Goal: Contribute content: Add original content to the website for others to see

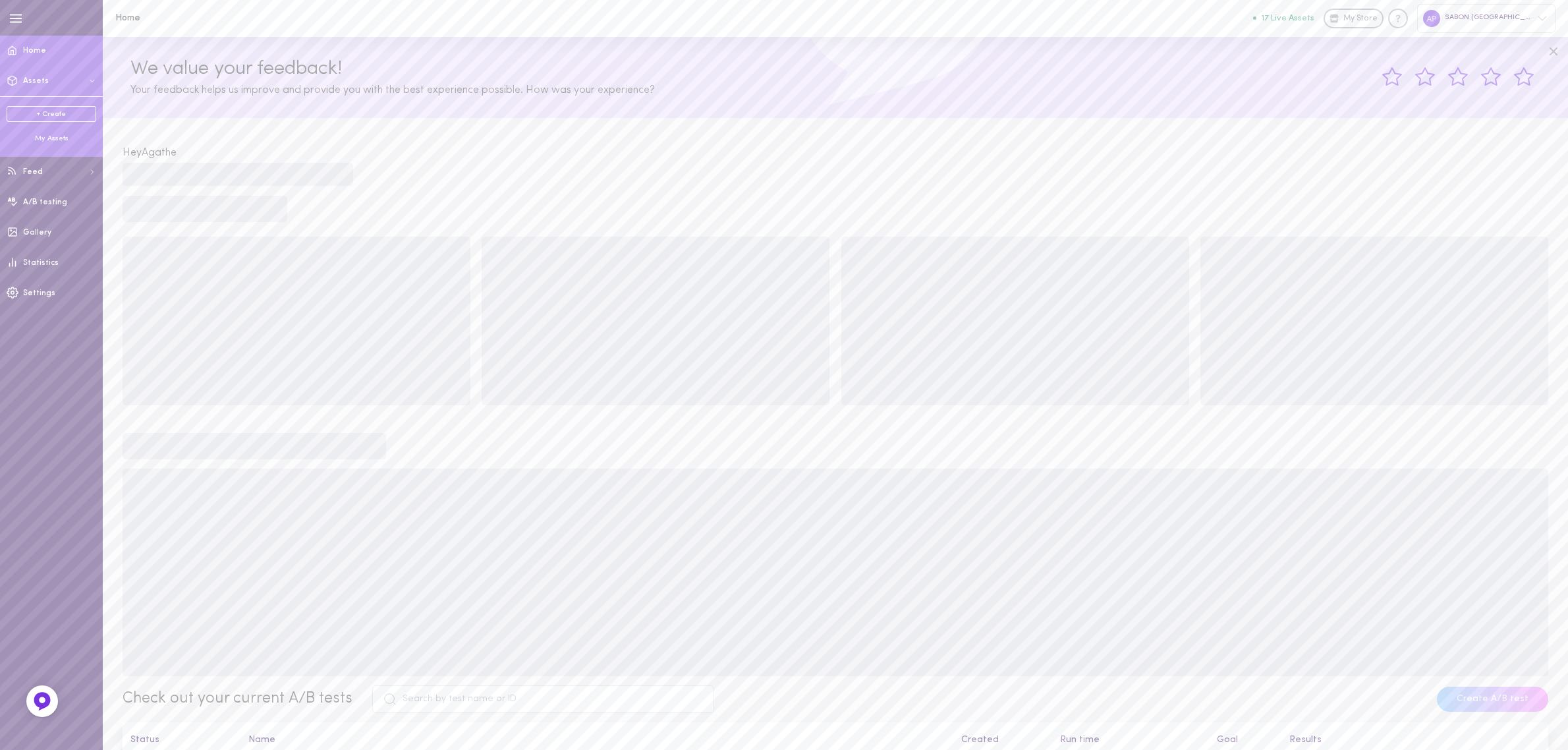
click at [47, 133] on ul "+ Create My Assets" at bounding box center [51, 124] width 90 height 38
click at [44, 135] on div "My Assets" at bounding box center [51, 138] width 90 height 10
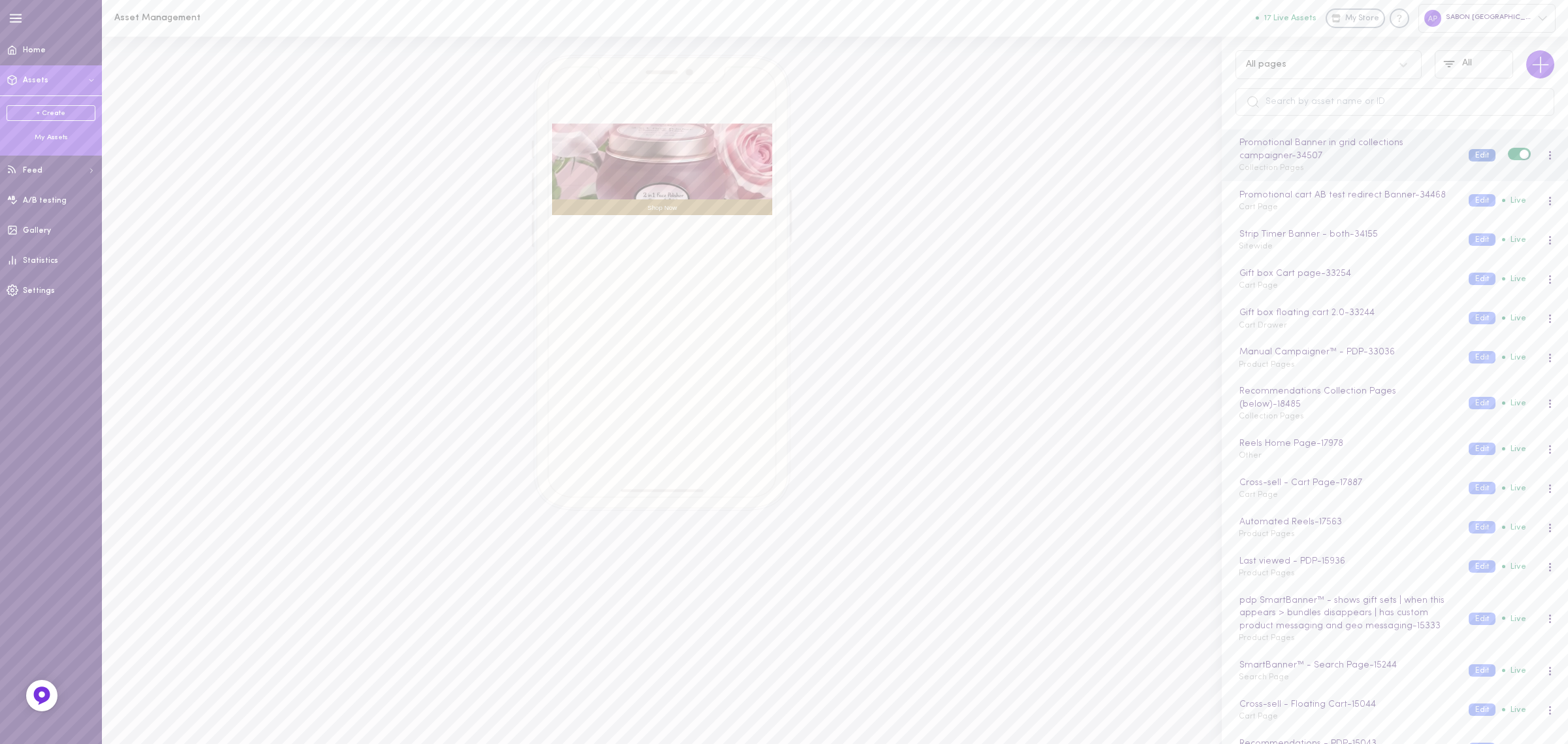
click at [1468, 155] on button "Edit" at bounding box center [1481, 155] width 27 height 12
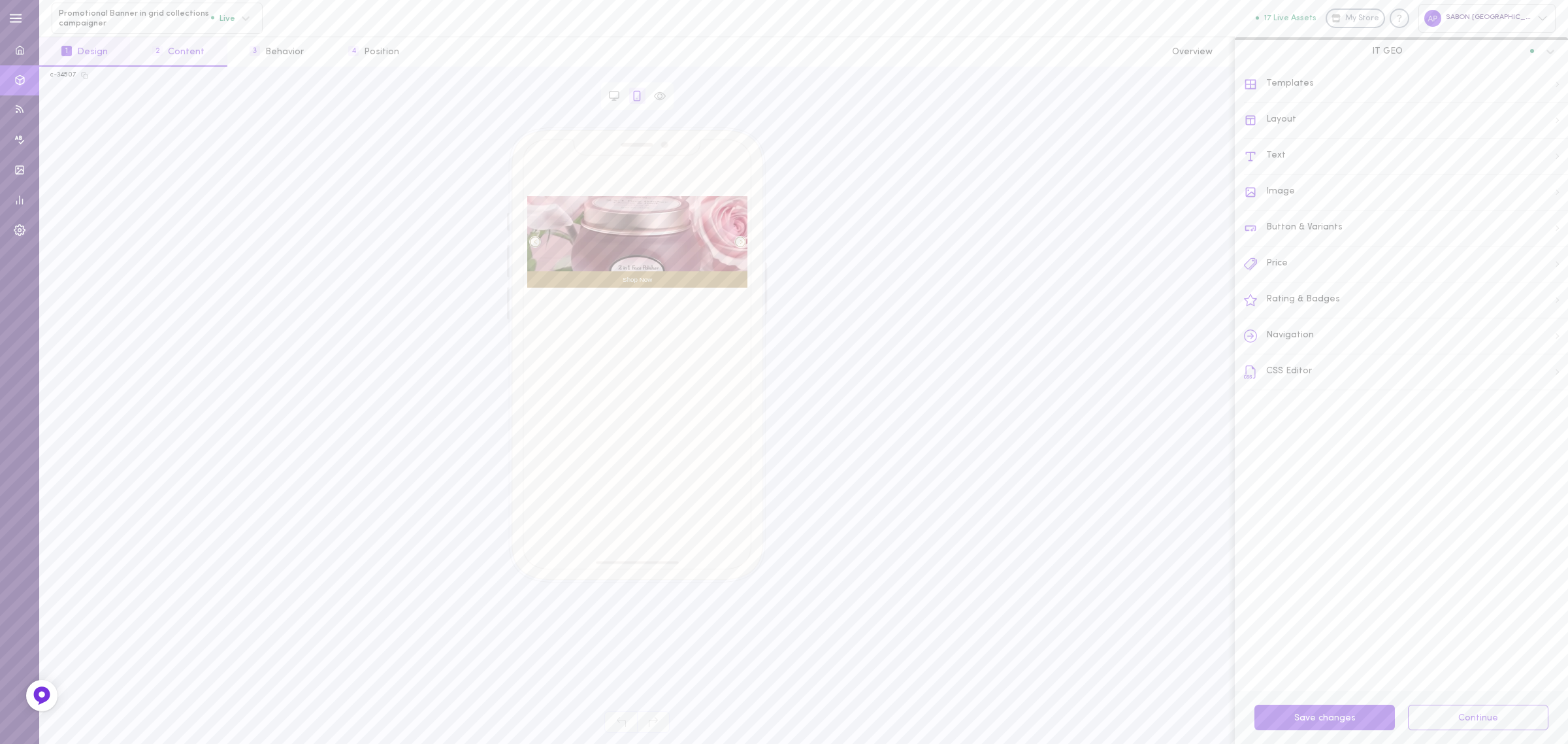
click at [190, 47] on button "2 Content" at bounding box center [178, 52] width 96 height 29
click at [251, 57] on button "3 Behavior" at bounding box center [276, 52] width 99 height 29
click at [1354, 345] on div at bounding box center [1407, 359] width 303 height 71
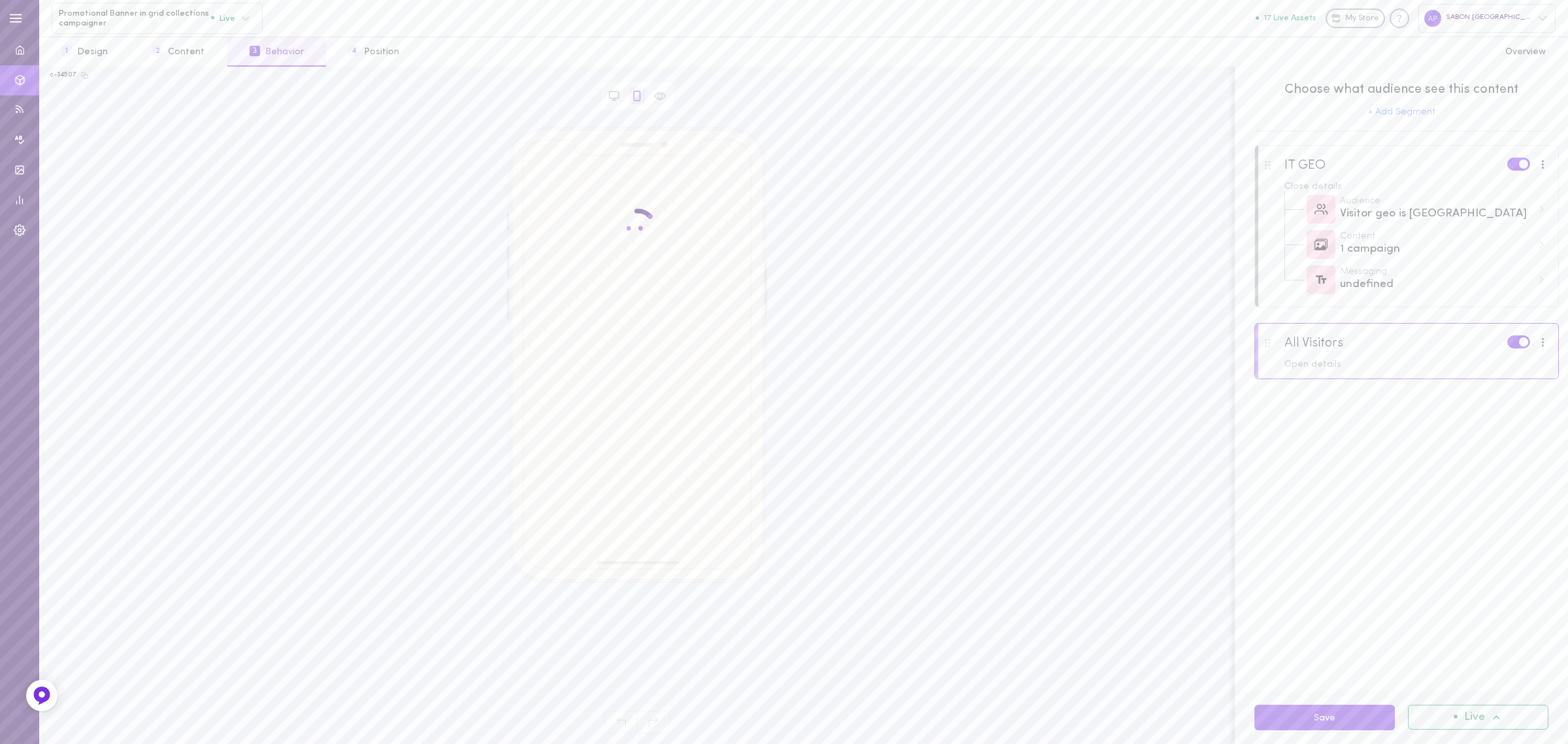
click at [1307, 373] on div at bounding box center [1407, 359] width 303 height 71
click at [1307, 367] on div "Open details" at bounding box center [1417, 365] width 265 height 9
click at [1427, 430] on div "3 campaigns" at bounding box center [1436, 427] width 192 height 17
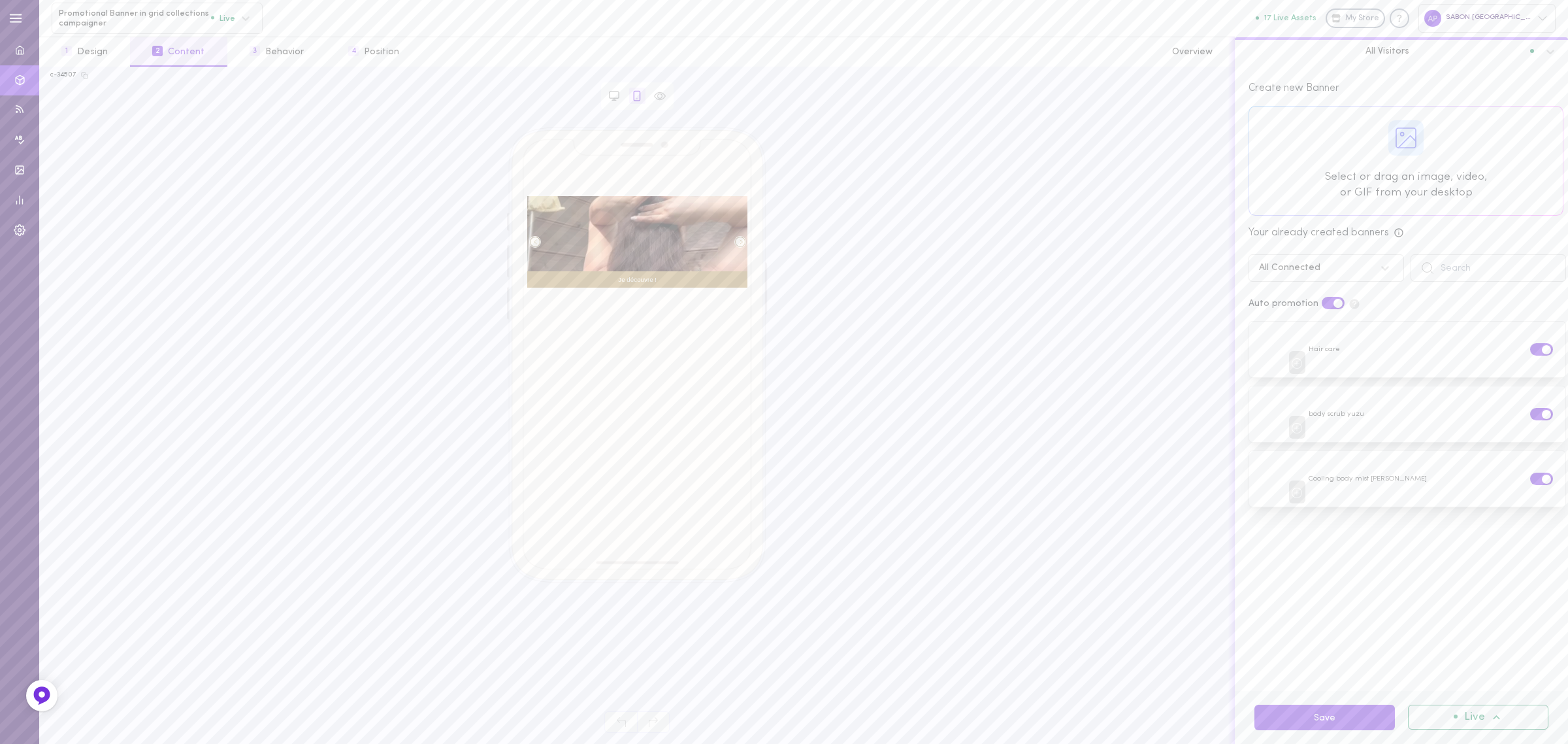
click at [1409, 141] on div at bounding box center [1406, 161] width 314 height 108
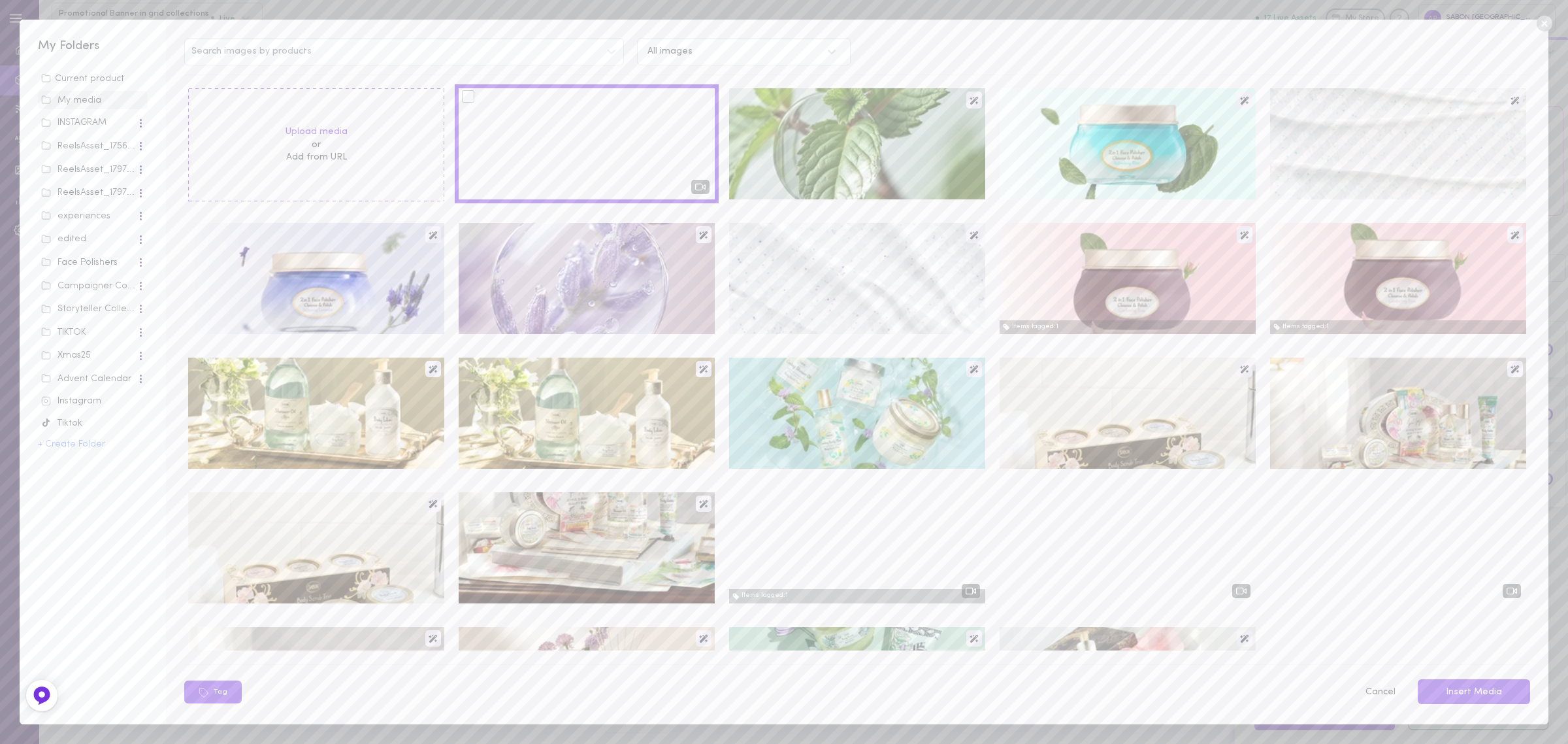
click at [467, 96] on div at bounding box center [467, 96] width 12 height 12
click at [0, 0] on input "checkbox" at bounding box center [0, 0] width 0 height 0
click at [1467, 690] on button "Insert Media" at bounding box center [1473, 692] width 112 height 26
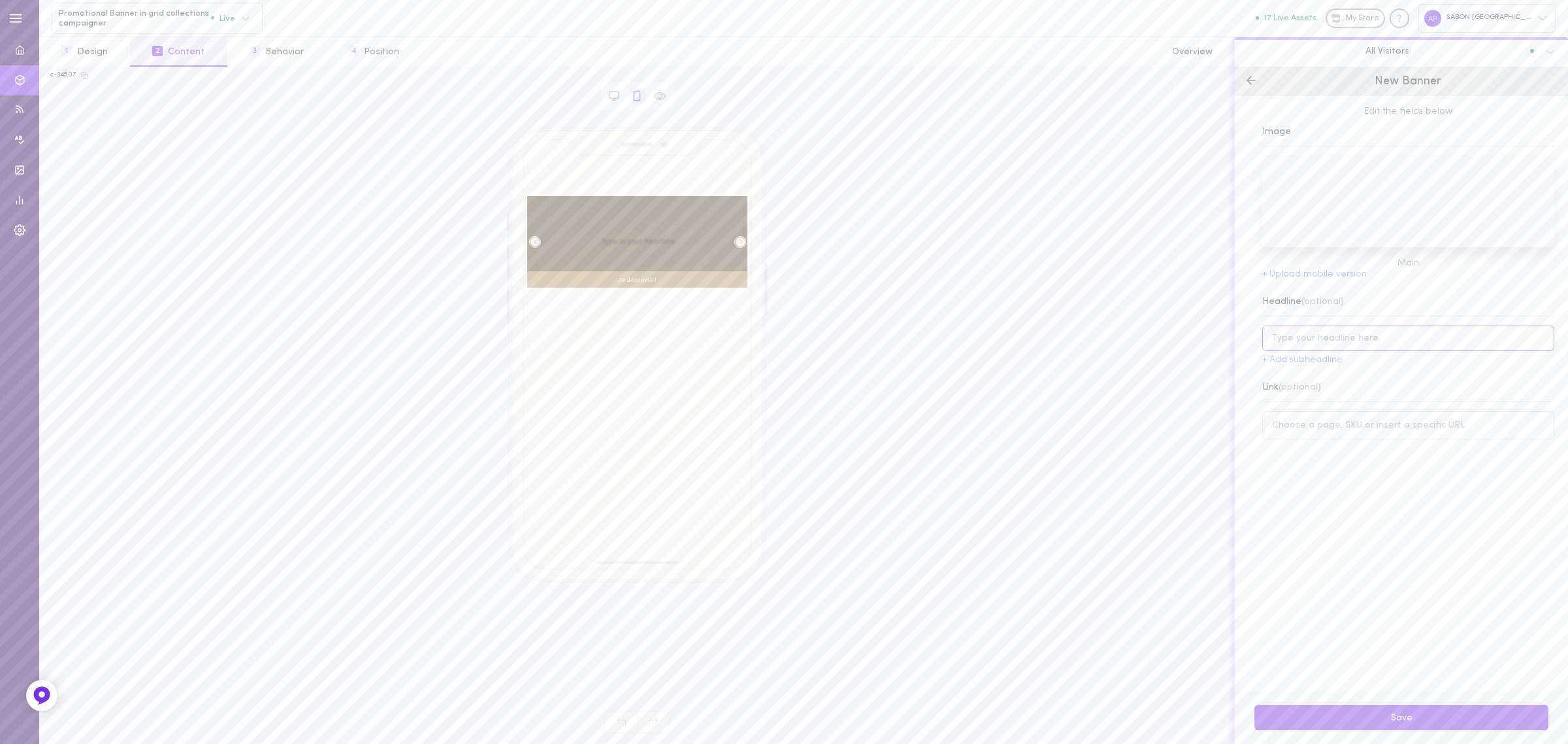
click at [1339, 338] on input at bounding box center [1407, 338] width 292 height 26
type input "t"
type input "rituel 3 étapes"
click at [1354, 426] on input at bounding box center [1407, 425] width 292 height 28
click at [1484, 402] on button "By Collection" at bounding box center [1505, 399] width 97 height 17
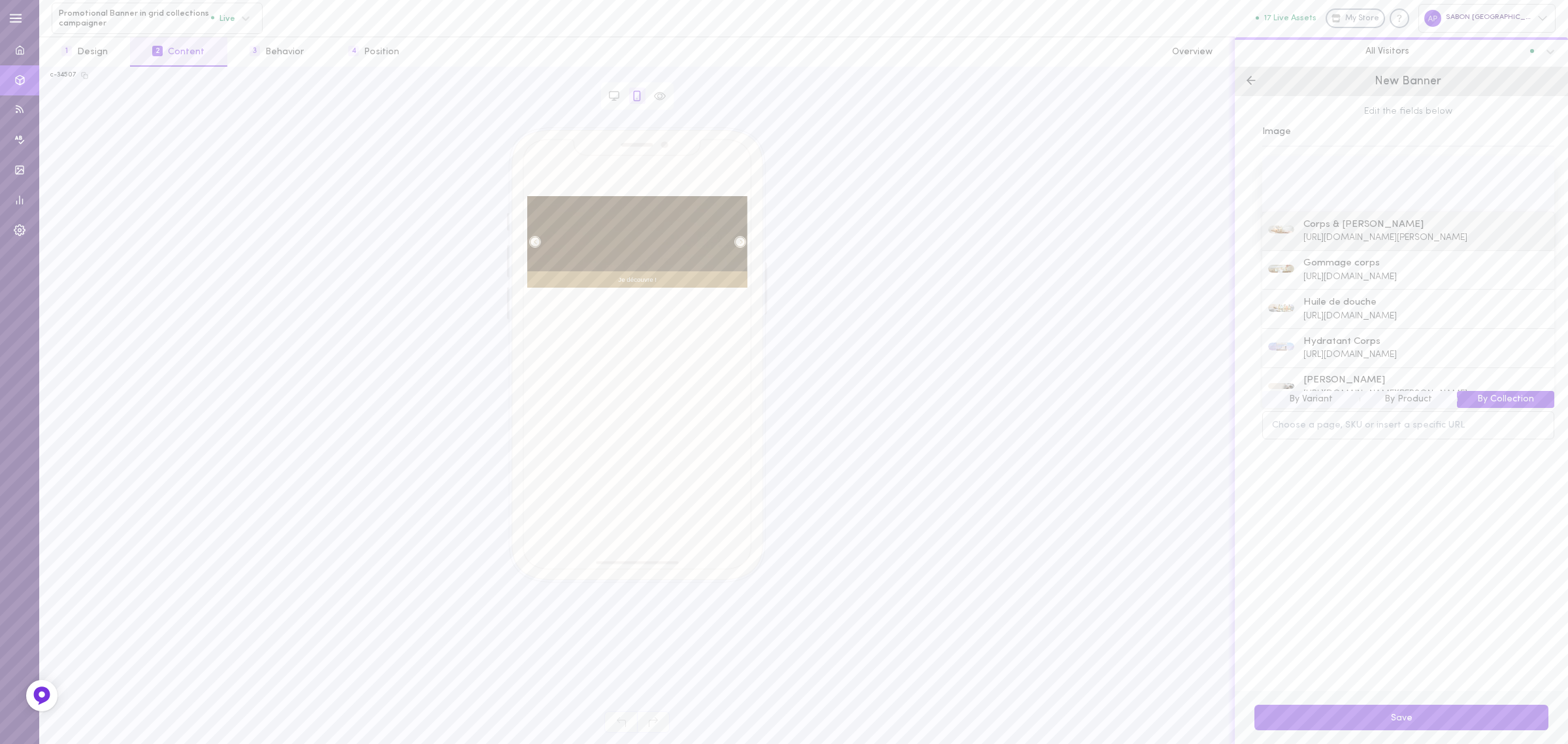
click at [1380, 232] on span "Corps & [PERSON_NAME]" at bounding box center [1385, 225] width 164 height 14
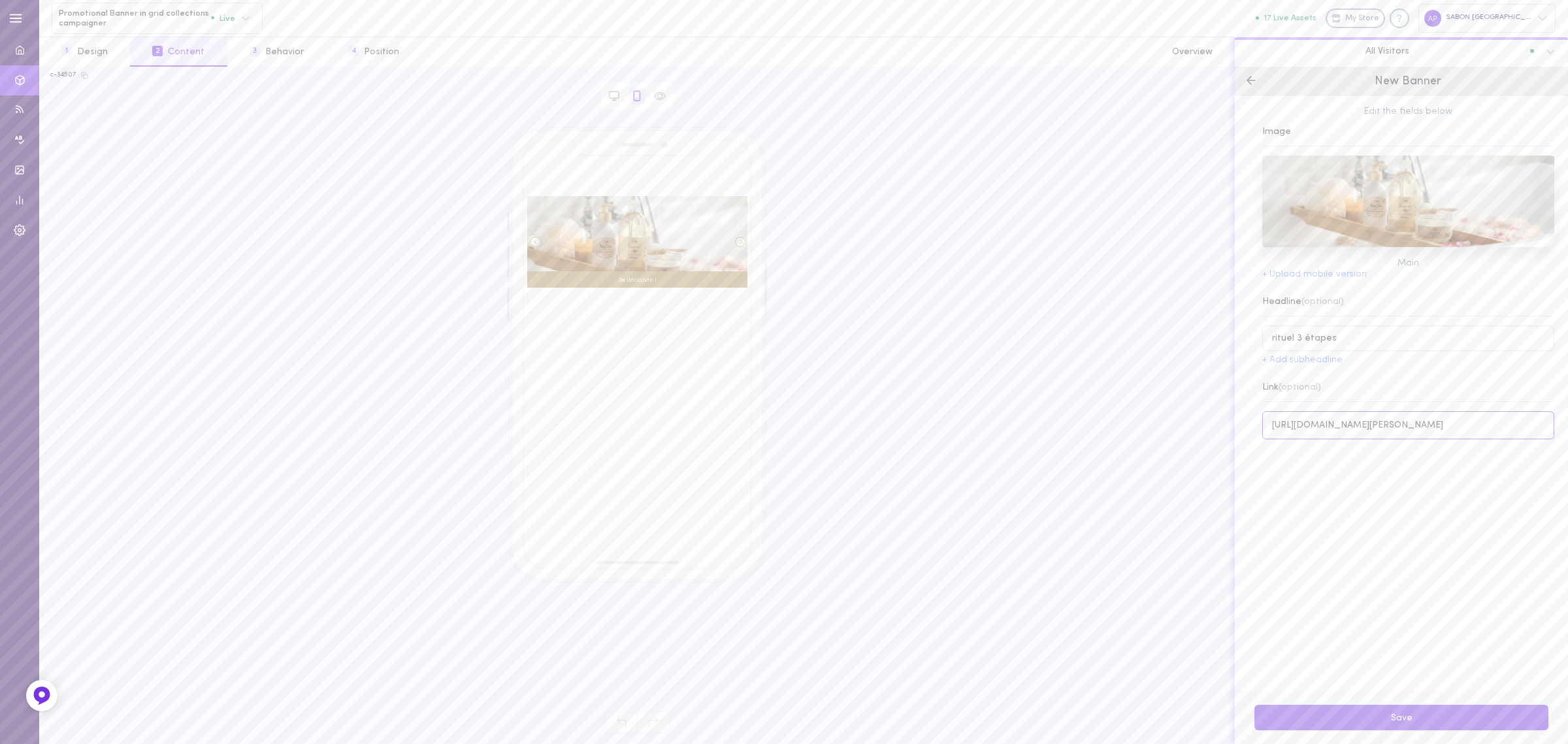
click at [1406, 416] on input "[URL][DOMAIN_NAME][PERSON_NAME]" at bounding box center [1407, 425] width 292 height 28
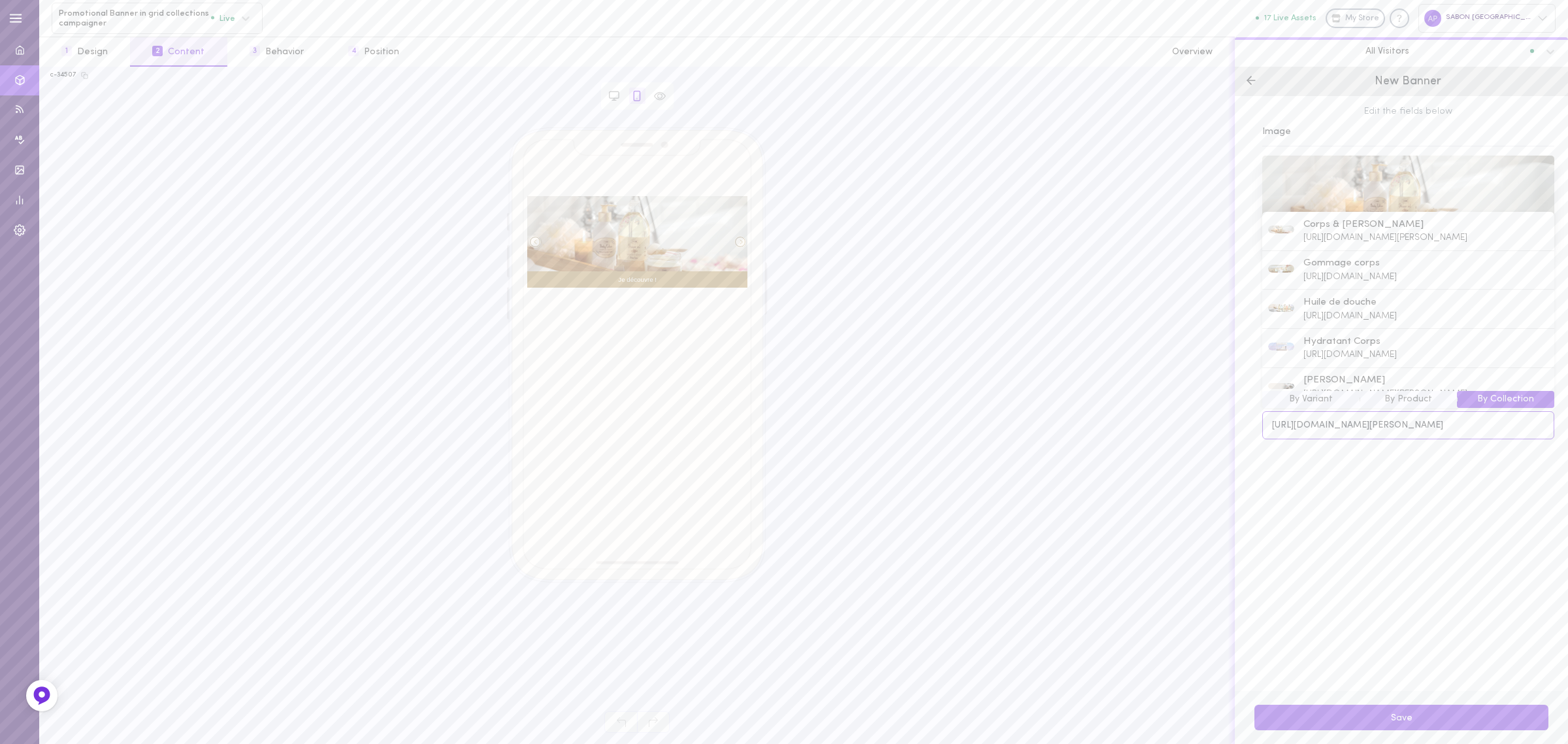
click at [1407, 419] on input "[URL][DOMAIN_NAME][PERSON_NAME]" at bounding box center [1407, 425] width 292 height 28
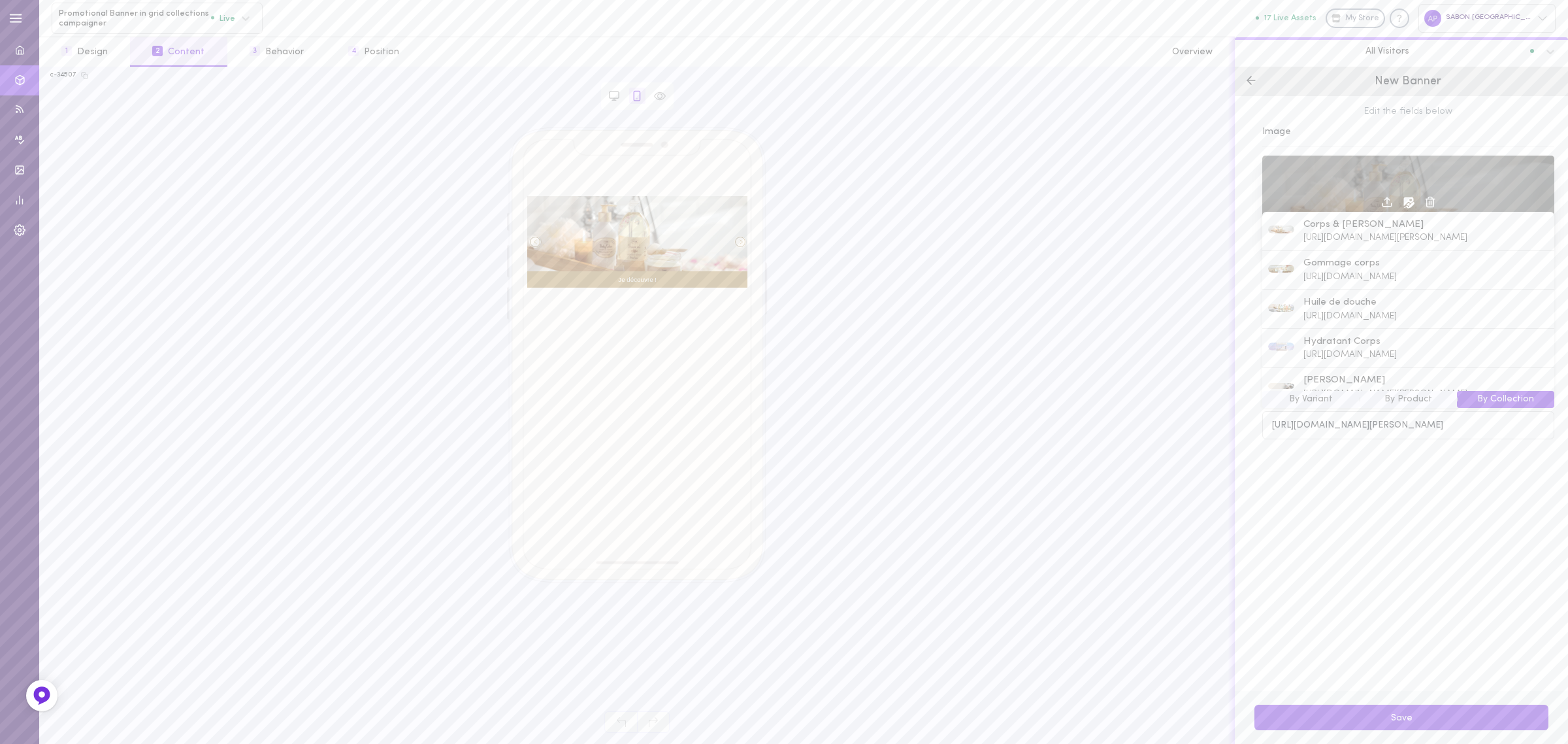
click at [1388, 180] on div at bounding box center [1407, 201] width 292 height 92
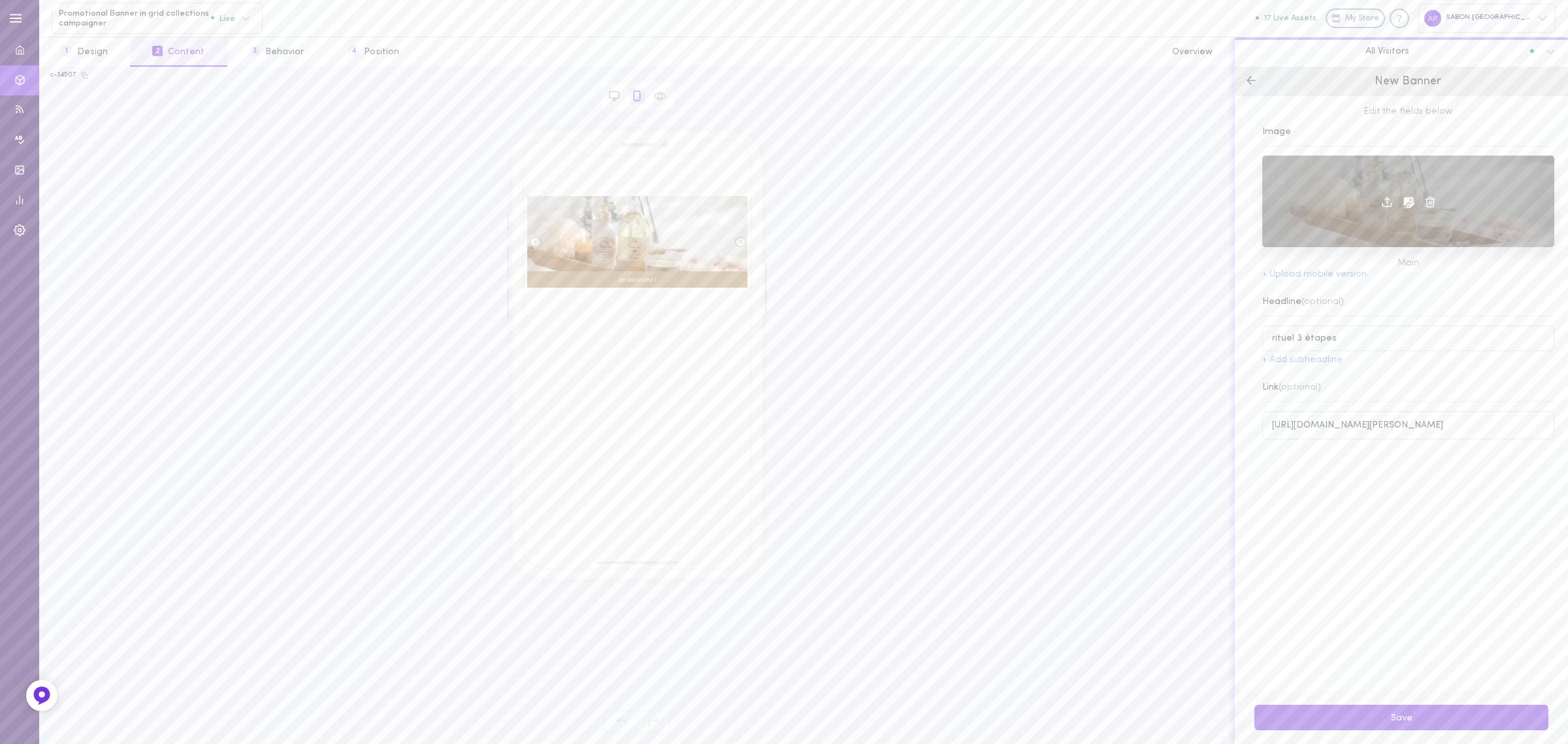
click at [1397, 203] on span at bounding box center [1408, 201] width 22 height 10
click at [1402, 204] on icon at bounding box center [1408, 202] width 13 height 13
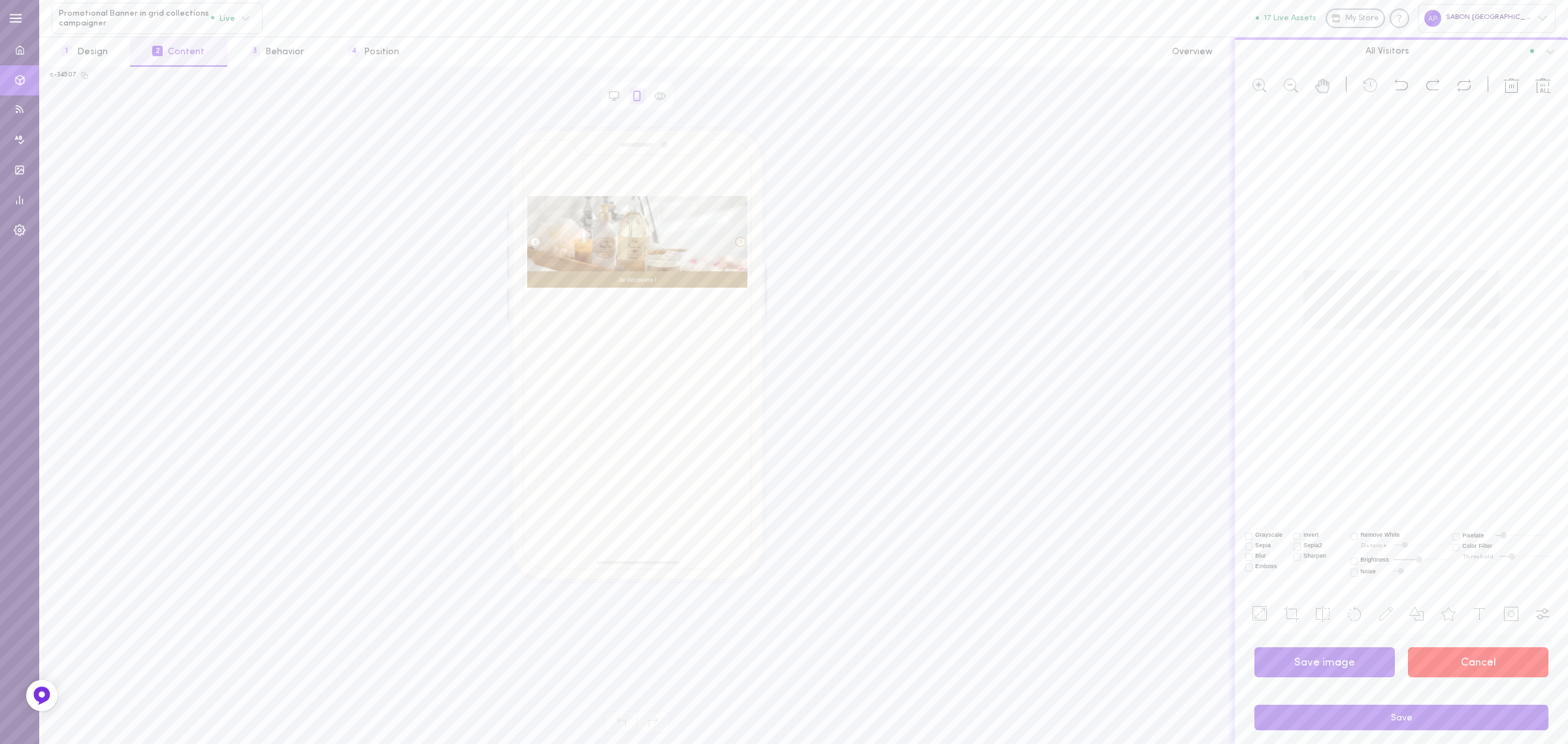
click at [1477, 667] on button "Cancel" at bounding box center [1477, 662] width 141 height 31
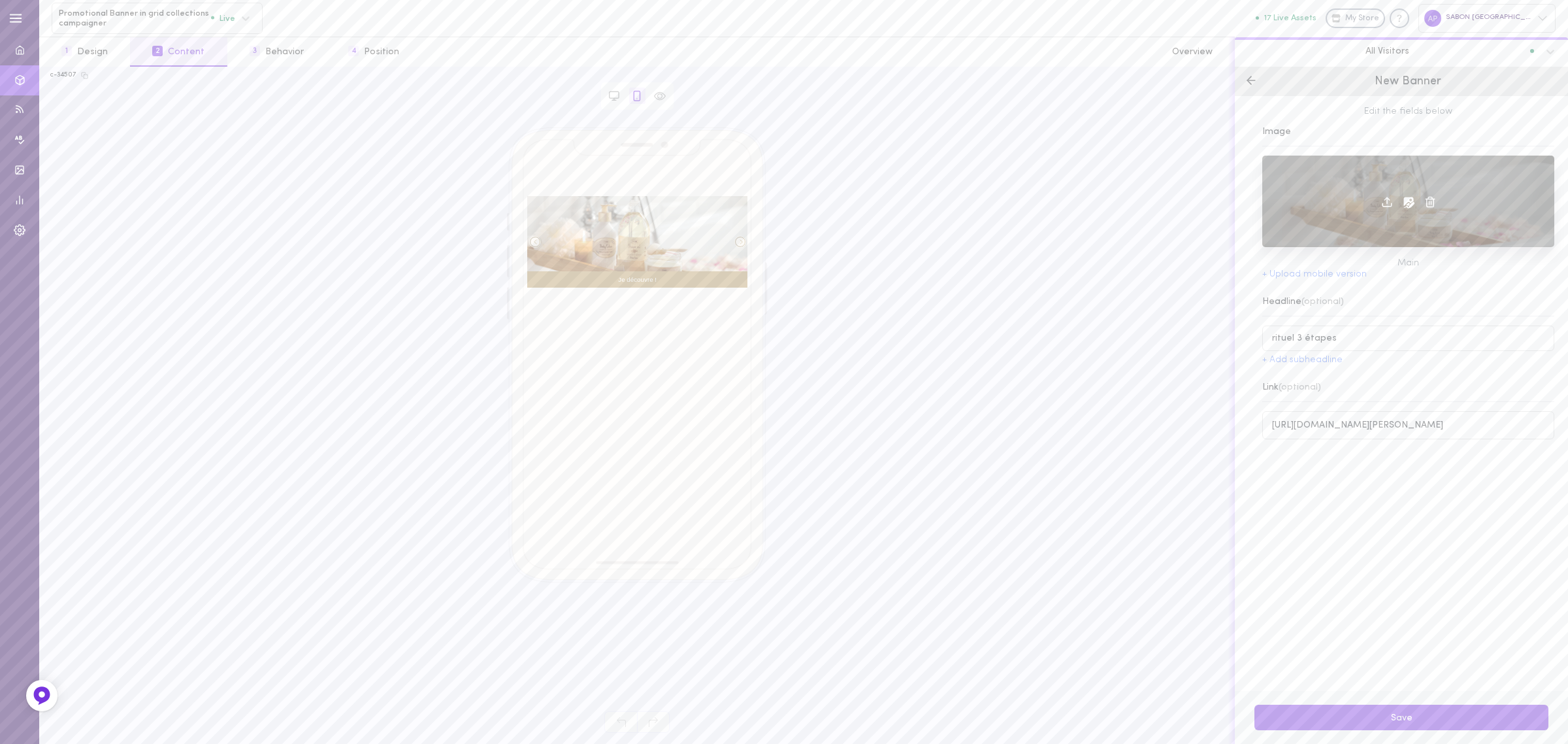
click at [1402, 206] on icon at bounding box center [1408, 202] width 13 height 13
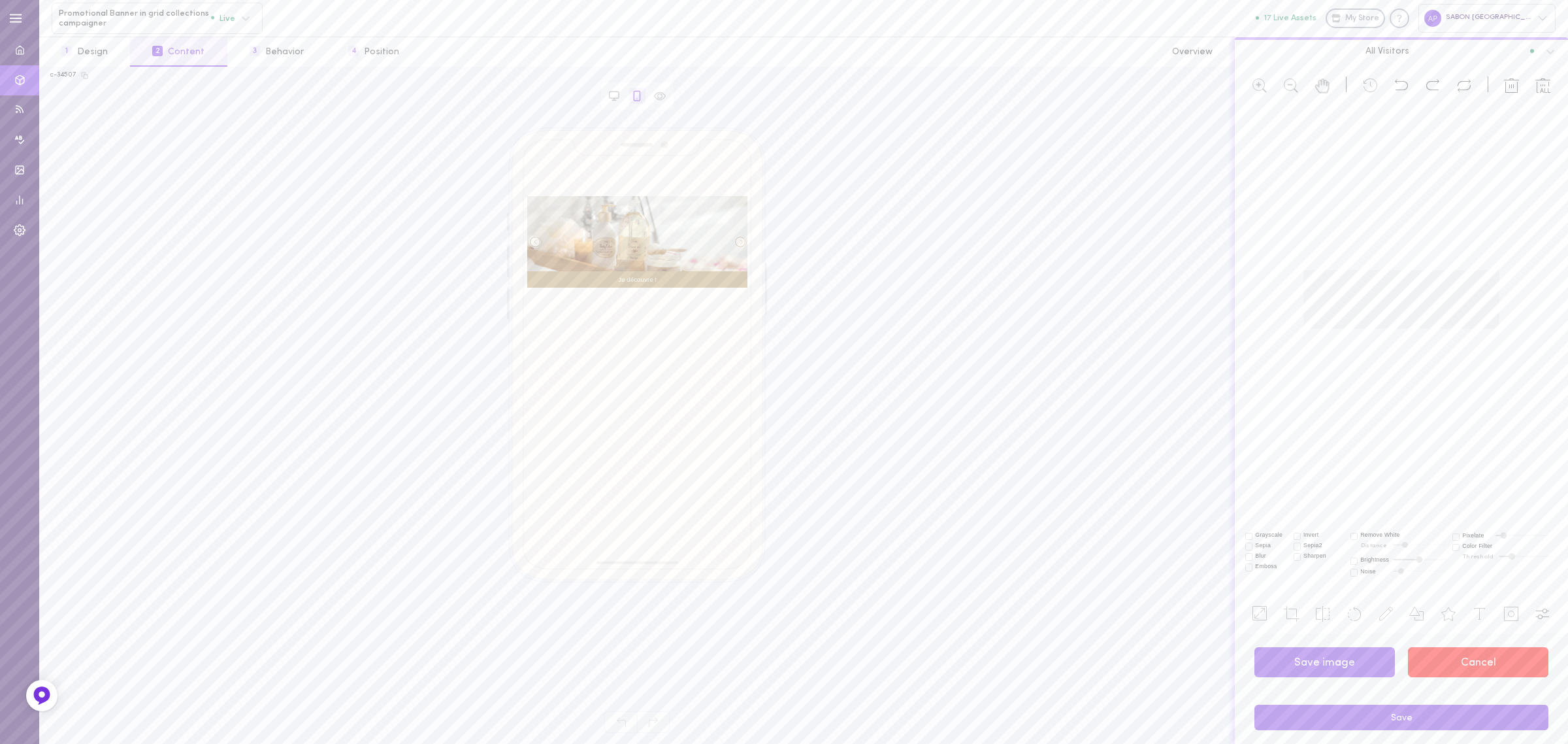
click at [1484, 658] on button "Cancel" at bounding box center [1477, 662] width 141 height 31
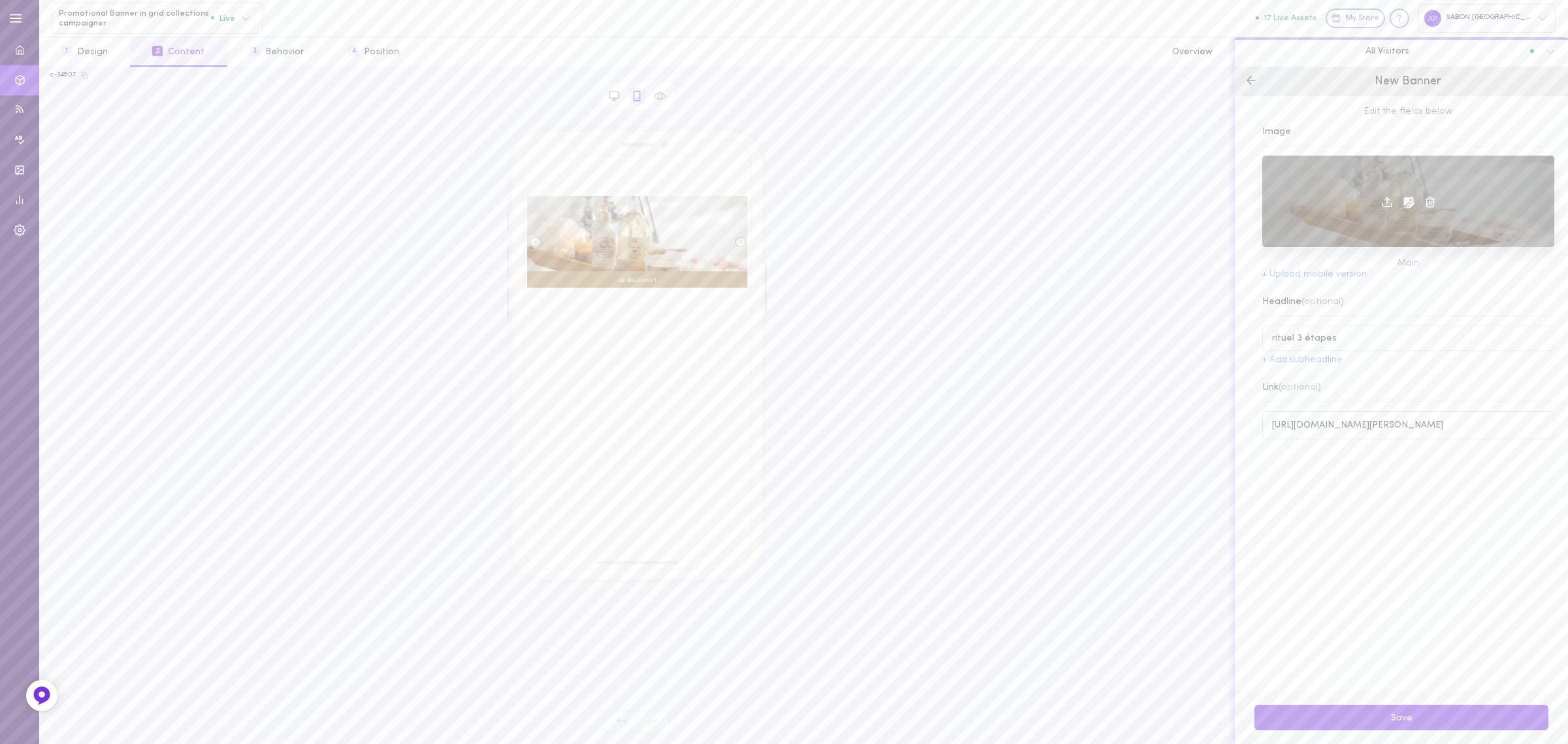
click at [1381, 200] on icon at bounding box center [1387, 202] width 12 height 12
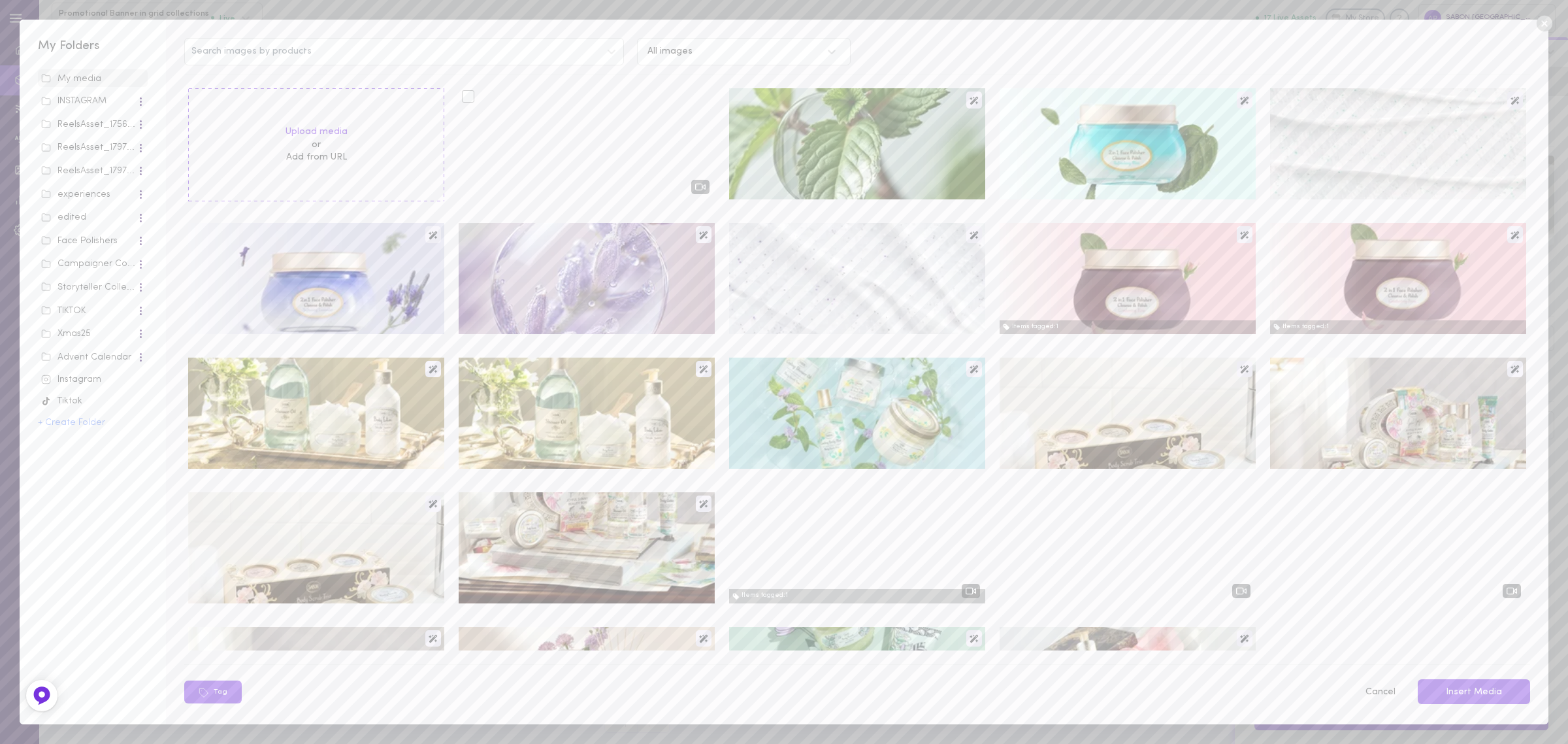
click at [552, 136] on div at bounding box center [586, 144] width 256 height 112
click at [462, 96] on div at bounding box center [467, 96] width 12 height 12
click at [0, 0] on input "checkbox" at bounding box center [0, 0] width 0 height 0
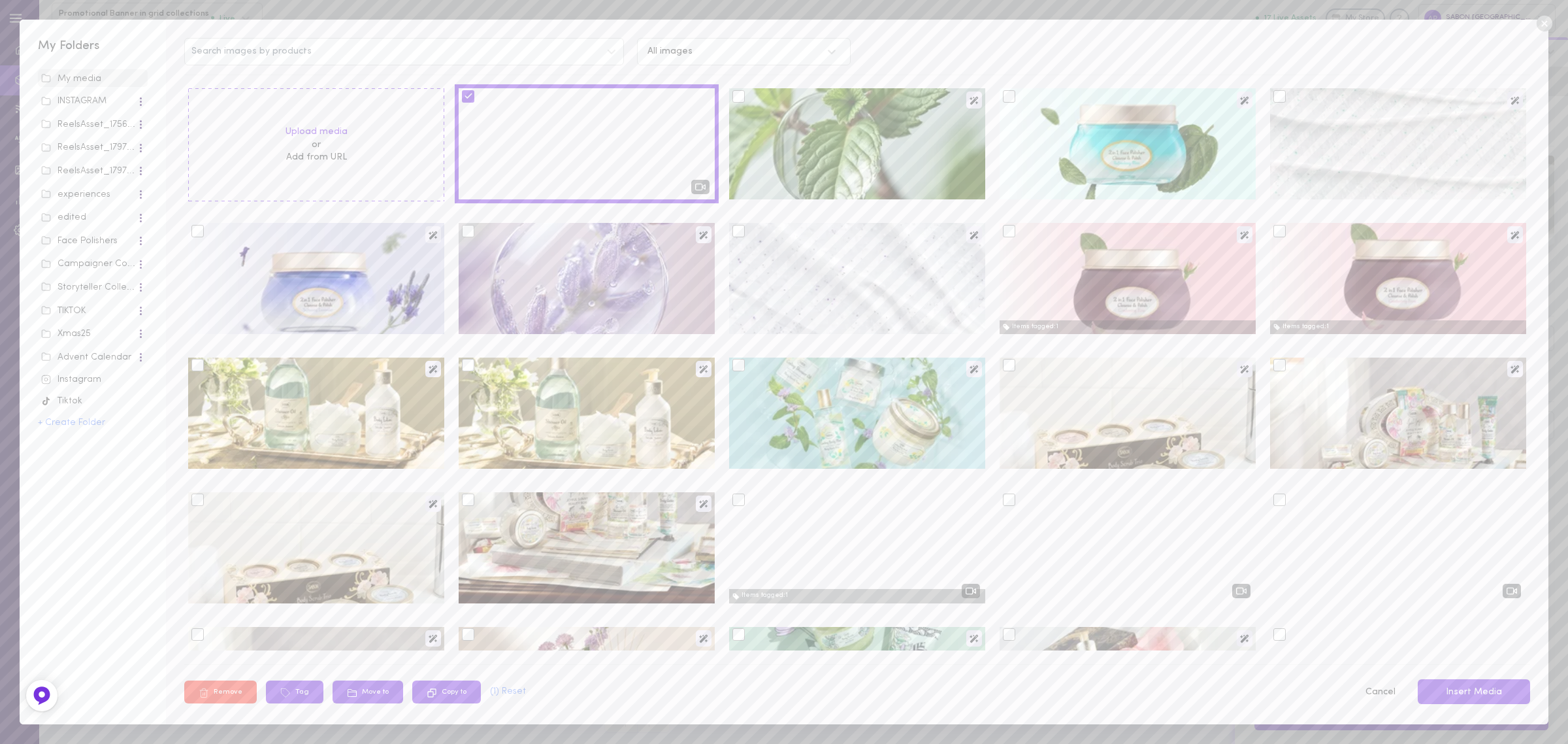
click at [1493, 701] on button "Insert Media" at bounding box center [1473, 692] width 112 height 26
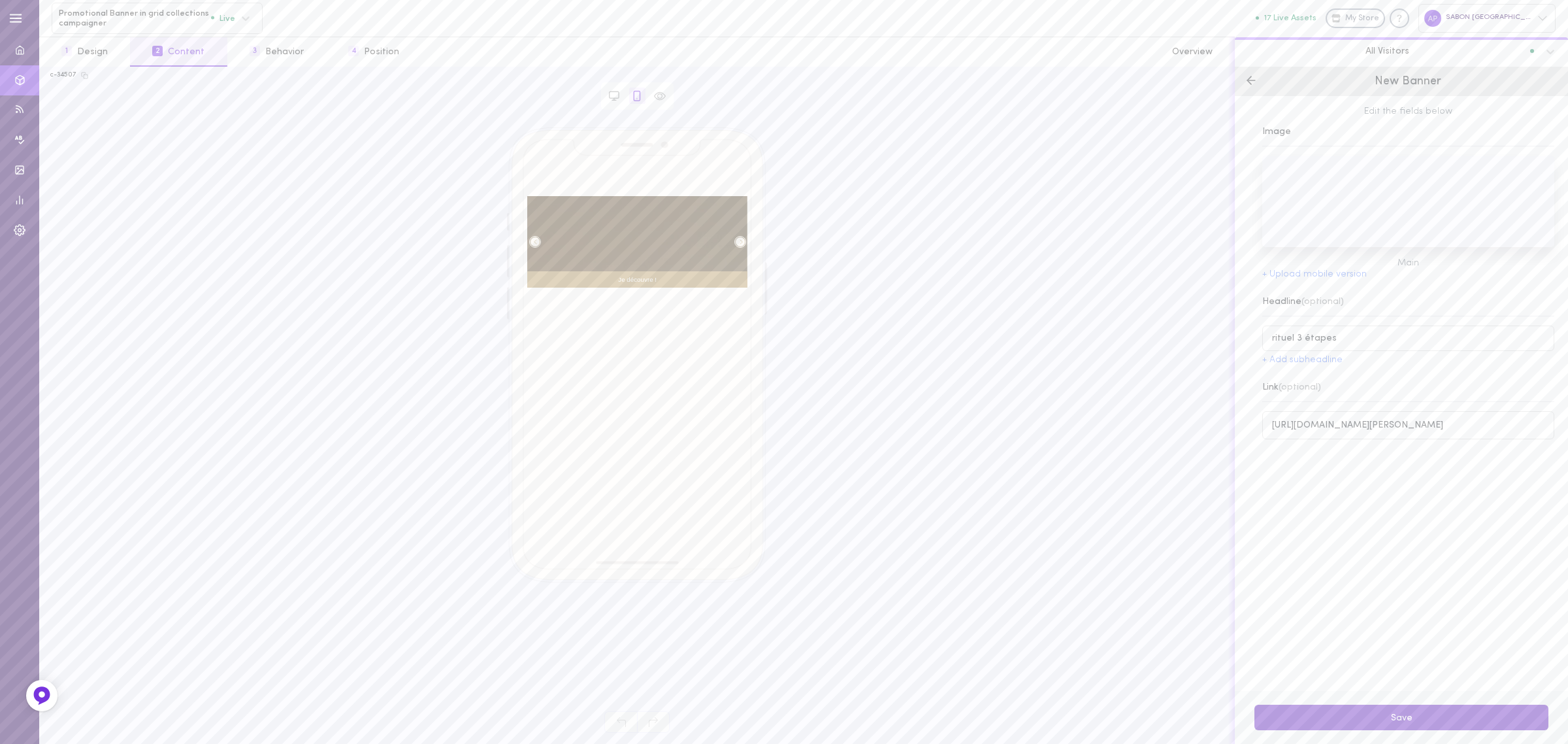
click at [1413, 712] on button "Save" at bounding box center [1401, 717] width 294 height 26
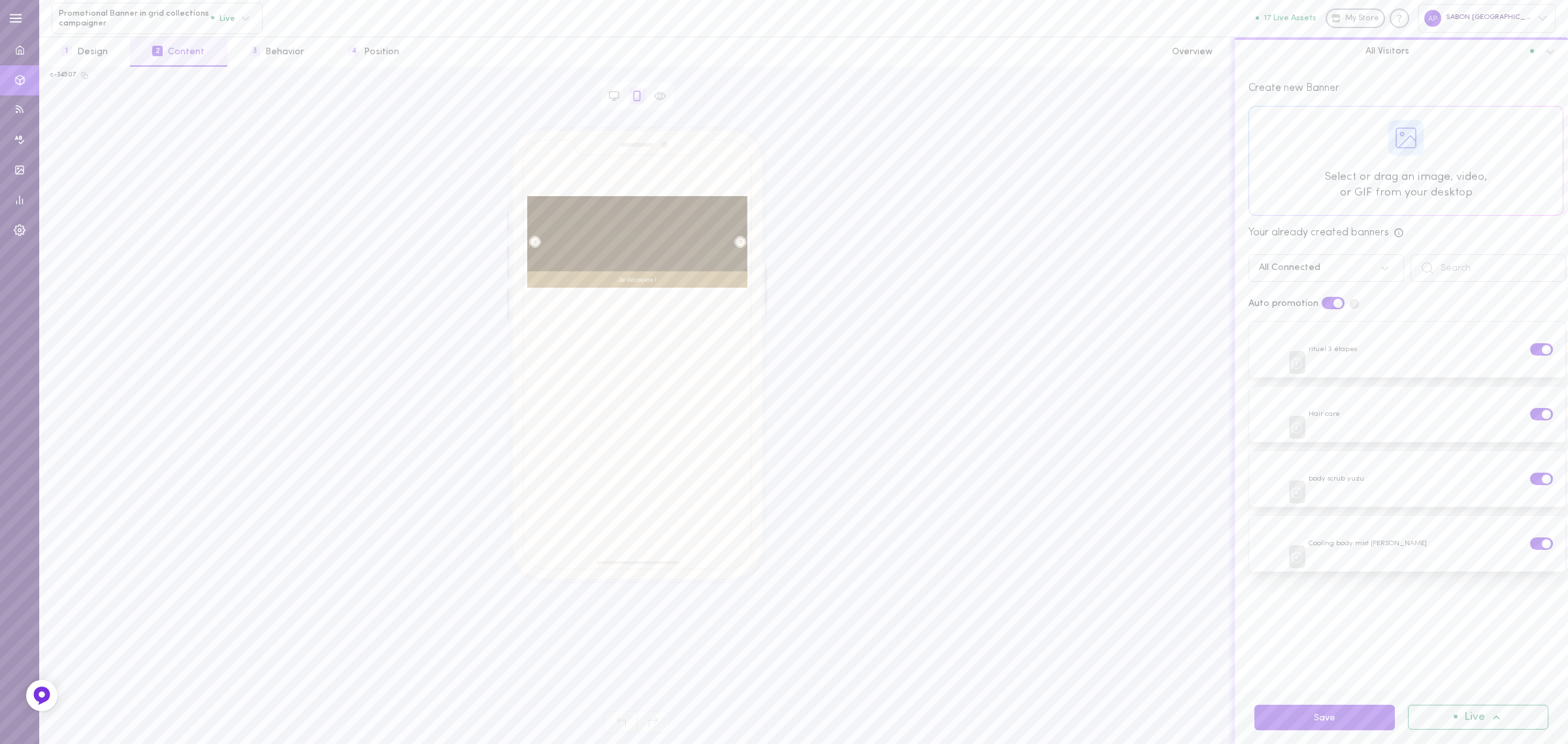
click at [1343, 270] on div "All Connected" at bounding box center [1313, 268] width 121 height 12
click at [1334, 297] on div "All Campaigns" at bounding box center [1326, 302] width 156 height 26
click at [1532, 501] on span at bounding box center [1536, 500] width 9 height 9
click at [0, 0] on input "checkbox" at bounding box center [0, 0] width 0 height 0
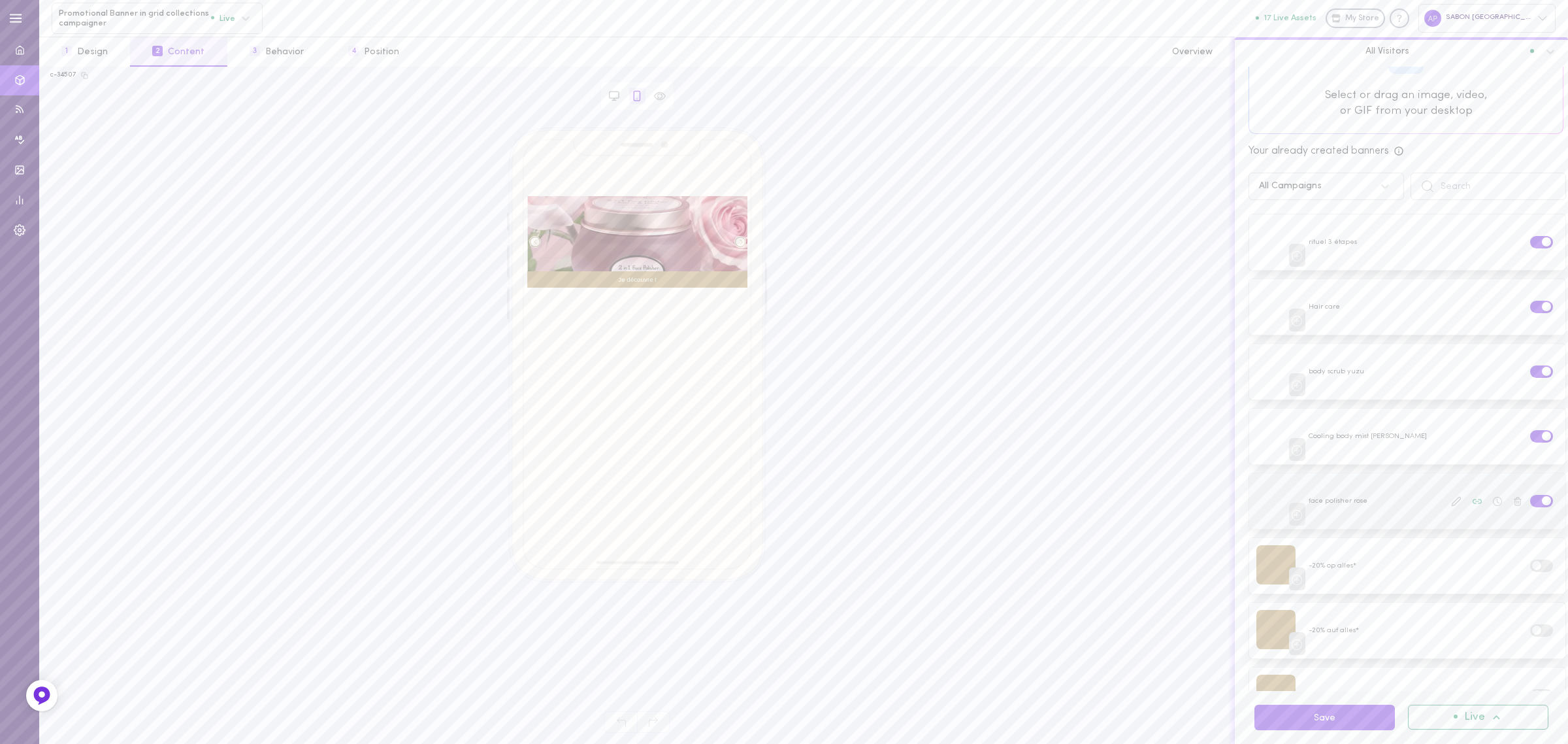
click at [1452, 498] on icon at bounding box center [1456, 501] width 8 height 8
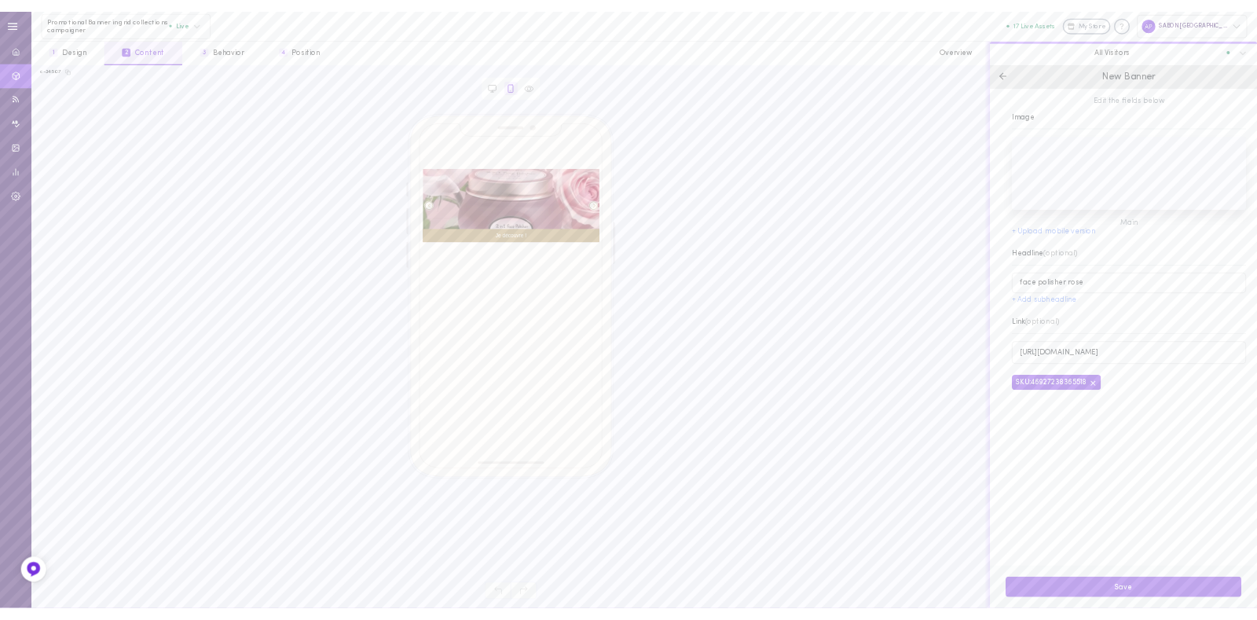
scroll to position [0, 0]
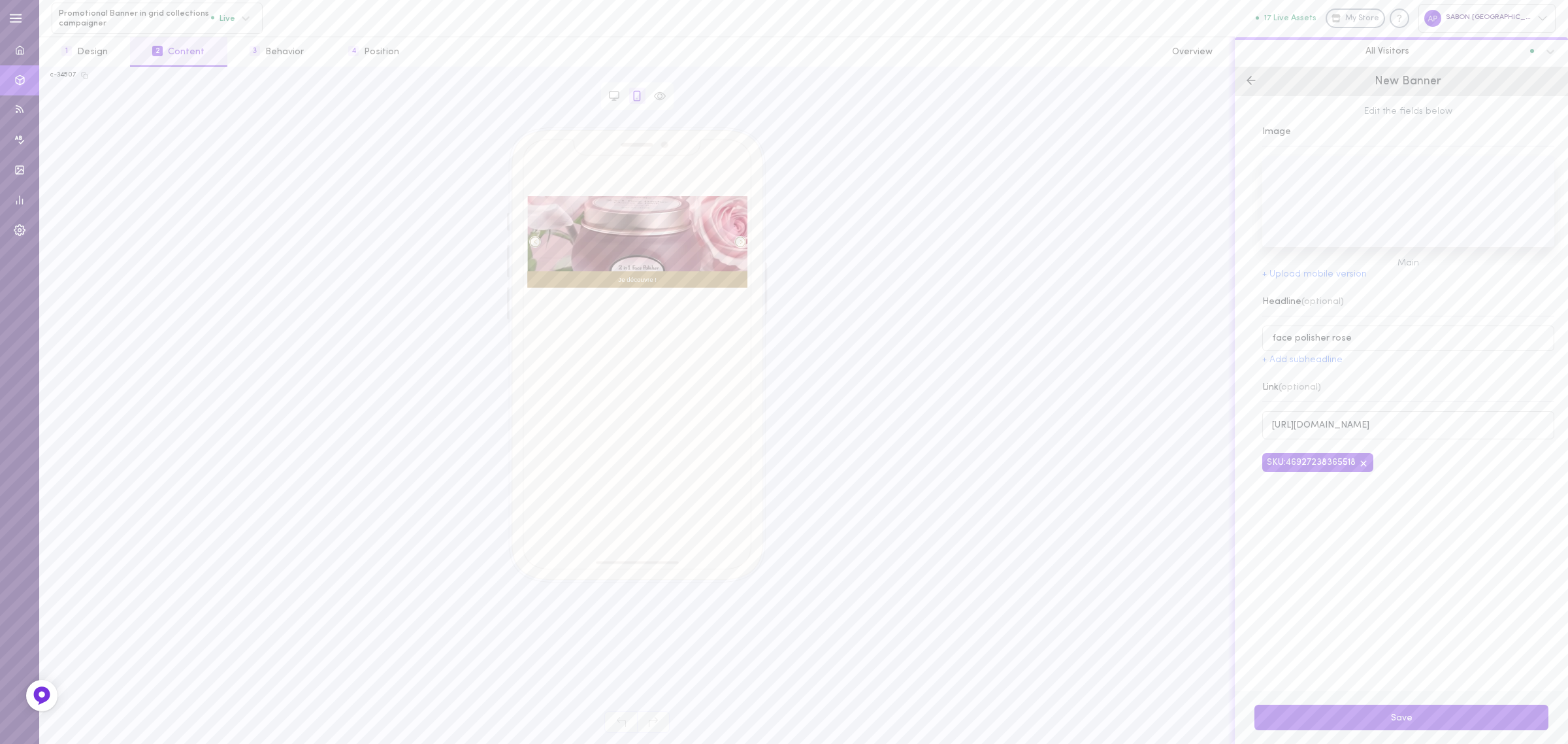
click at [1249, 81] on line at bounding box center [1250, 81] width 7 height 0
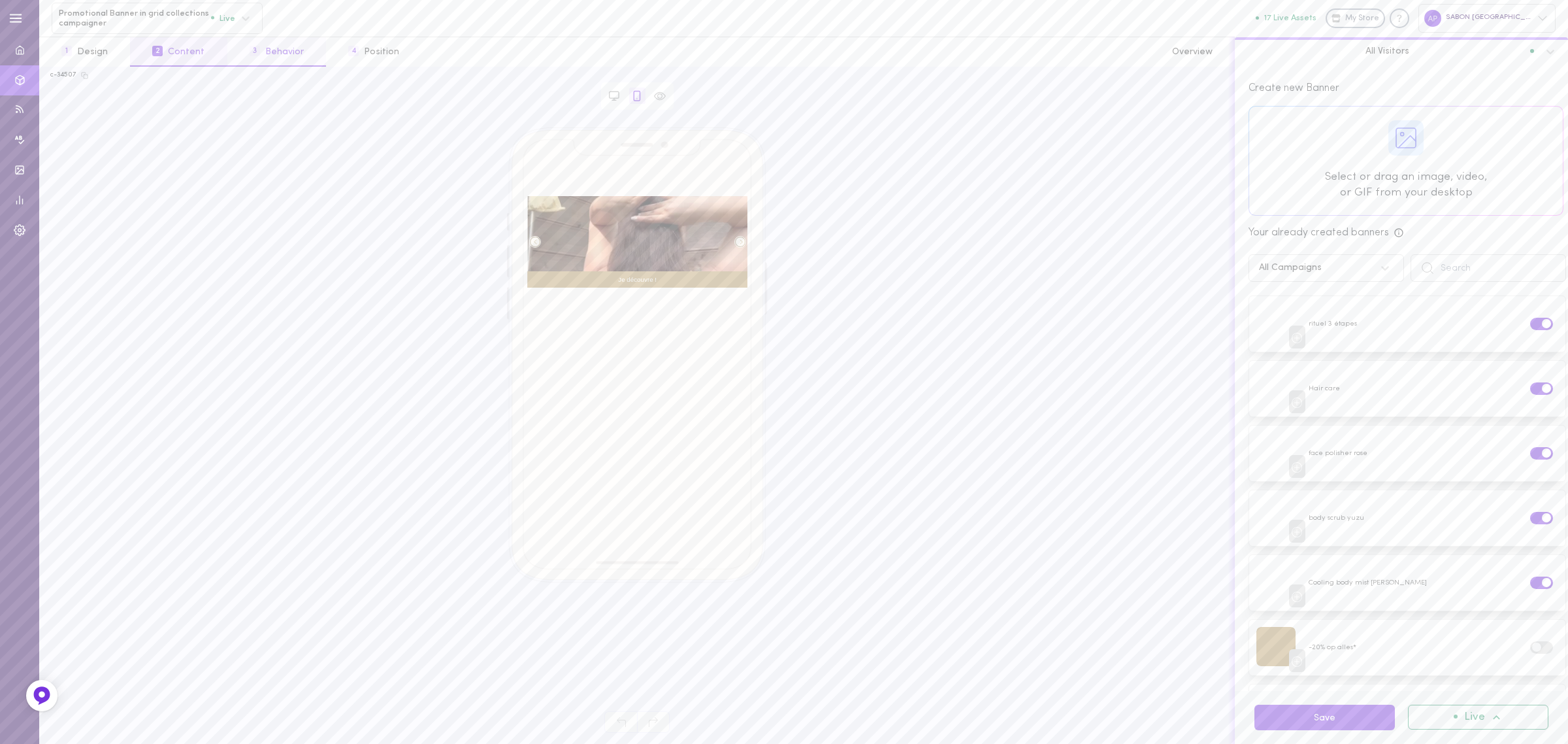
click at [288, 50] on button "3 Behavior" at bounding box center [276, 52] width 99 height 29
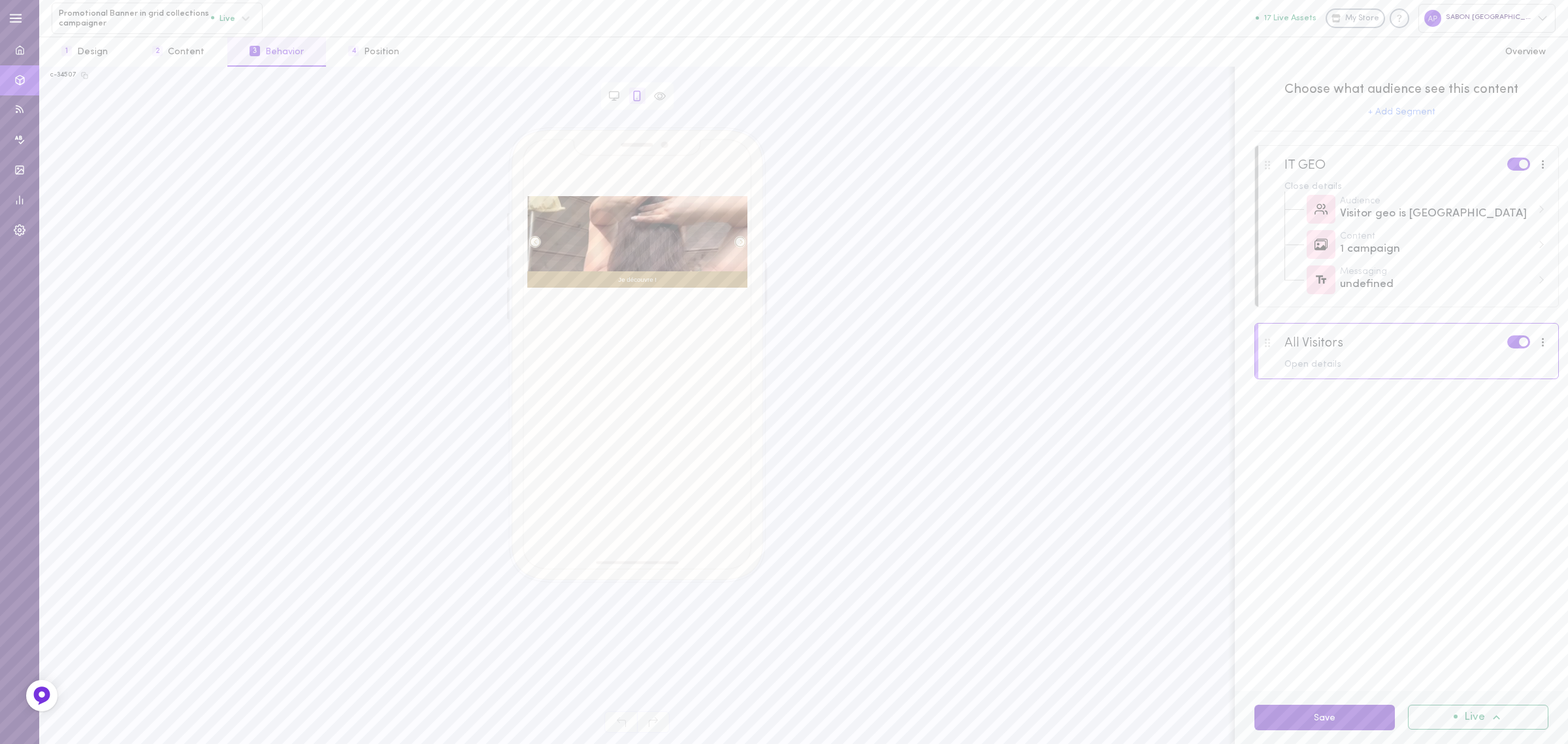
click at [1347, 711] on button "Save" at bounding box center [1324, 717] width 141 height 26
